Goal: Navigation & Orientation: Find specific page/section

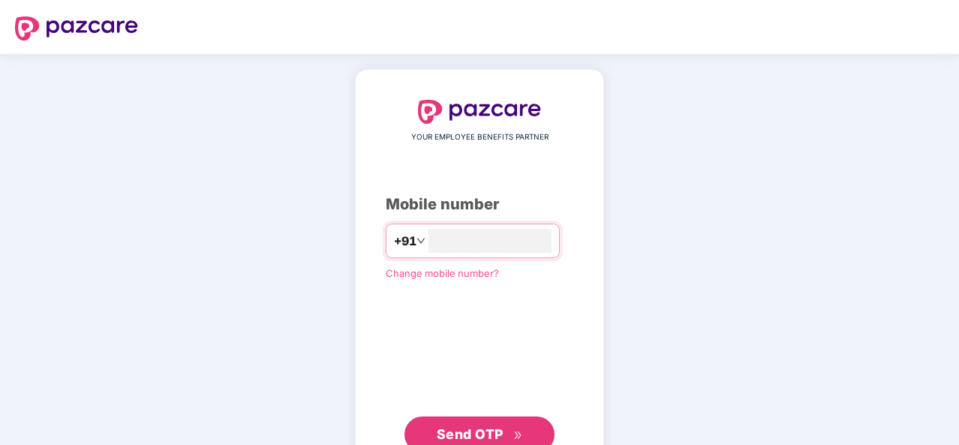
type input "**********"
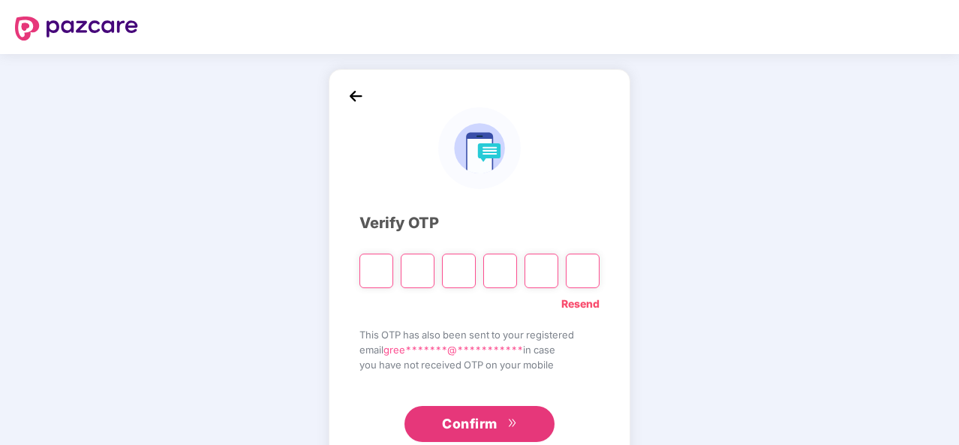
type input "*"
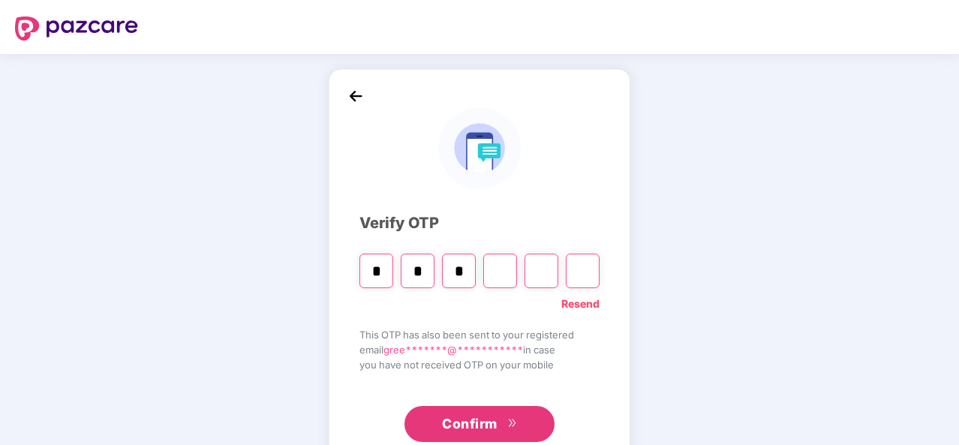
type input "*"
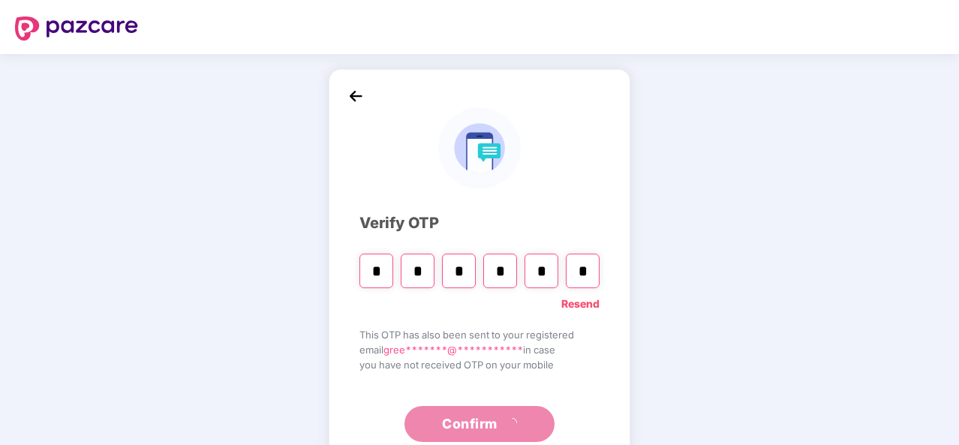
type input "*"
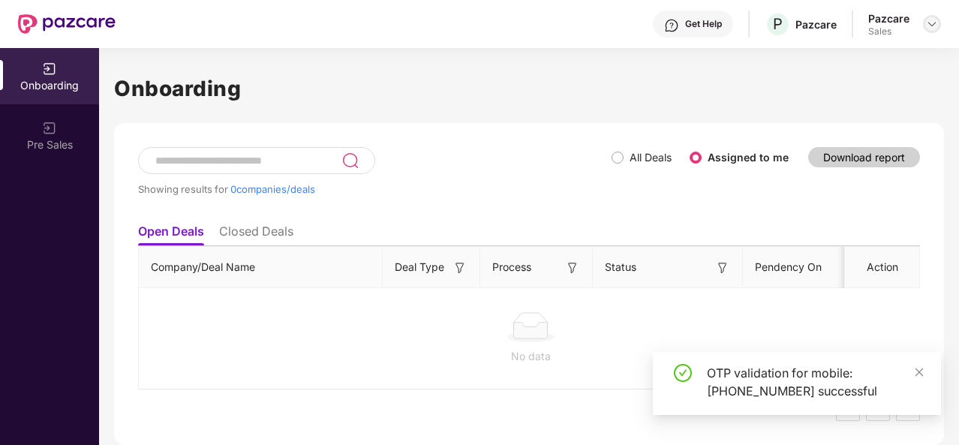
click at [927, 29] on img at bounding box center [932, 24] width 12 height 12
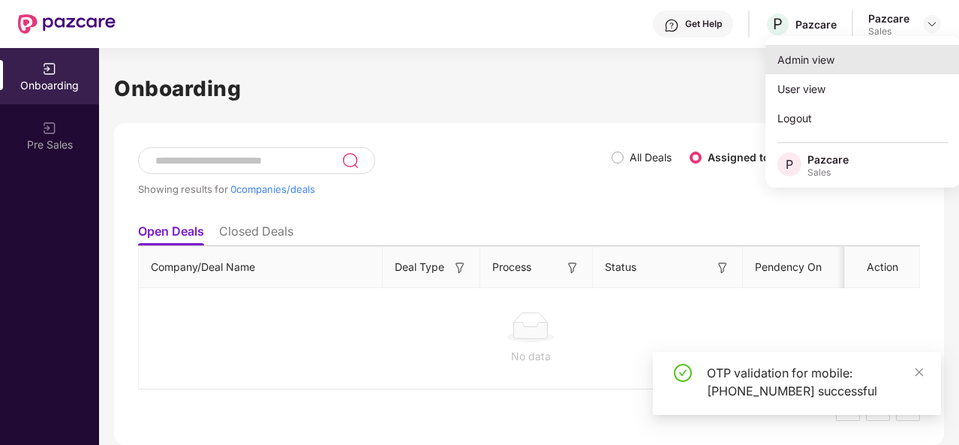
click at [863, 57] on div "Admin view" at bounding box center [862, 59] width 195 height 29
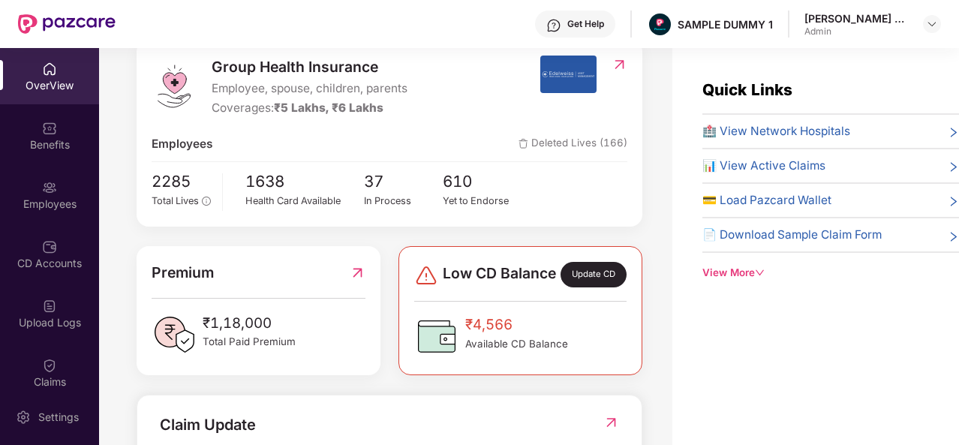
scroll to position [167, 0]
